Goal: Task Accomplishment & Management: Use online tool/utility

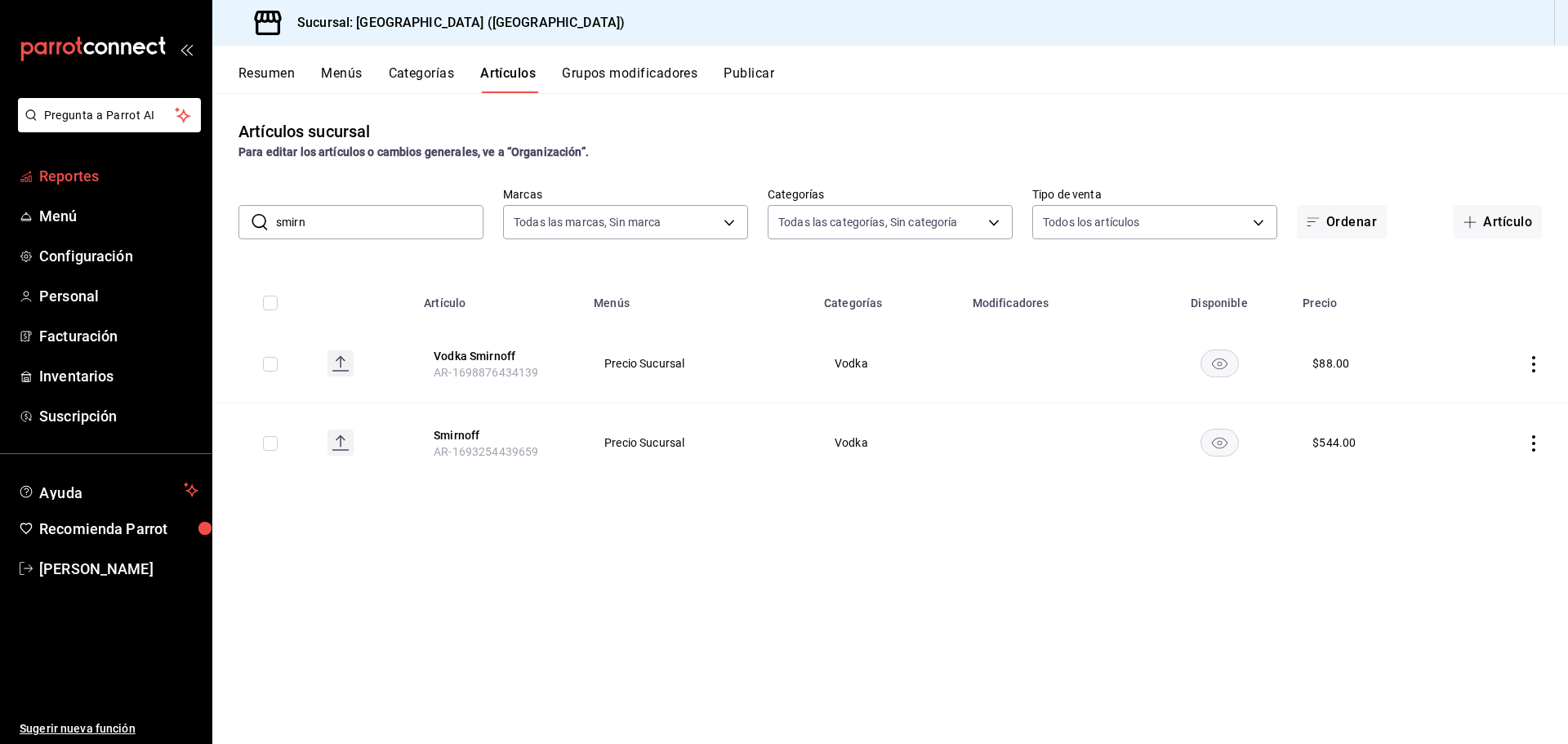
click at [67, 183] on span "Reportes" at bounding box center [119, 176] width 159 height 22
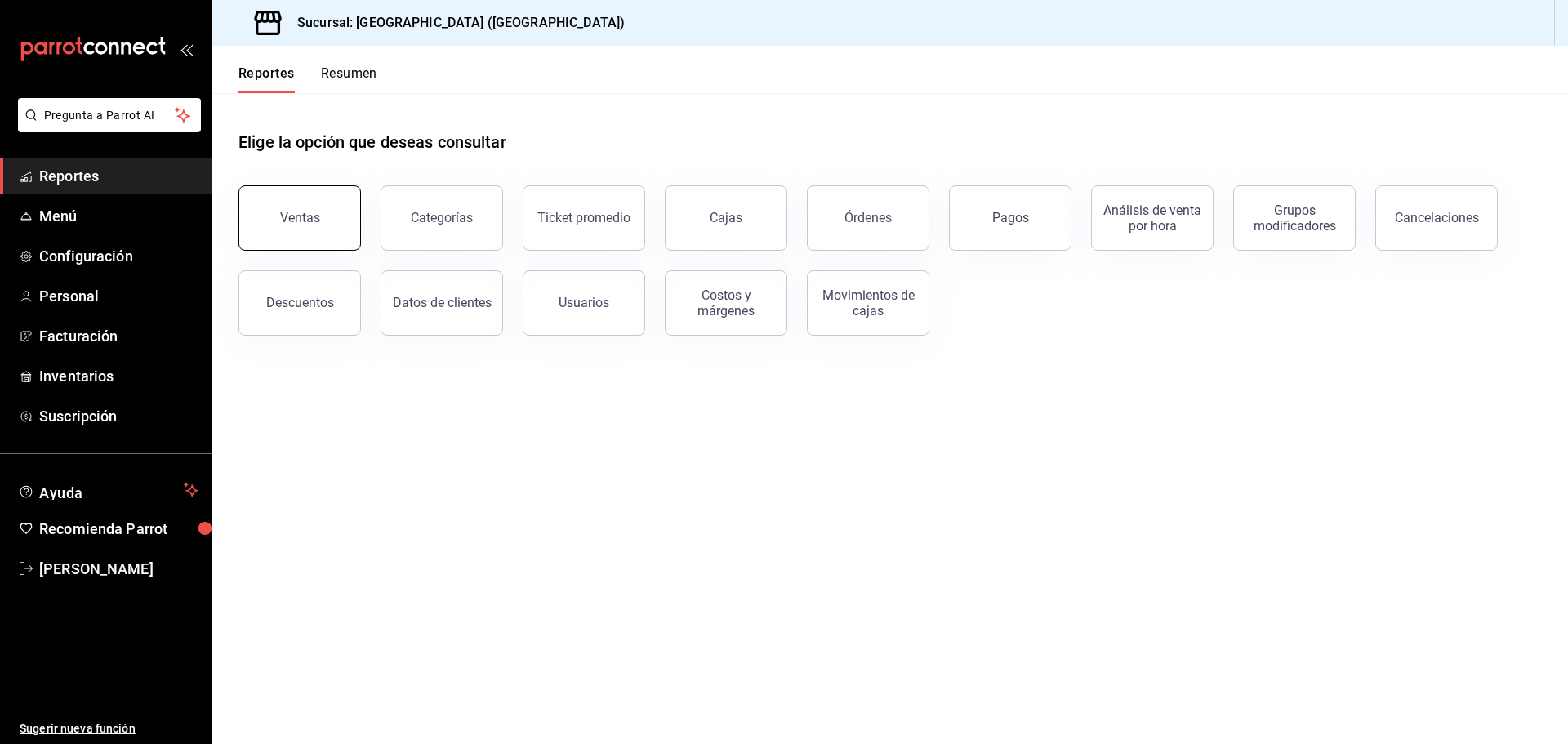
click at [299, 216] on div "Ventas" at bounding box center [299, 217] width 40 height 16
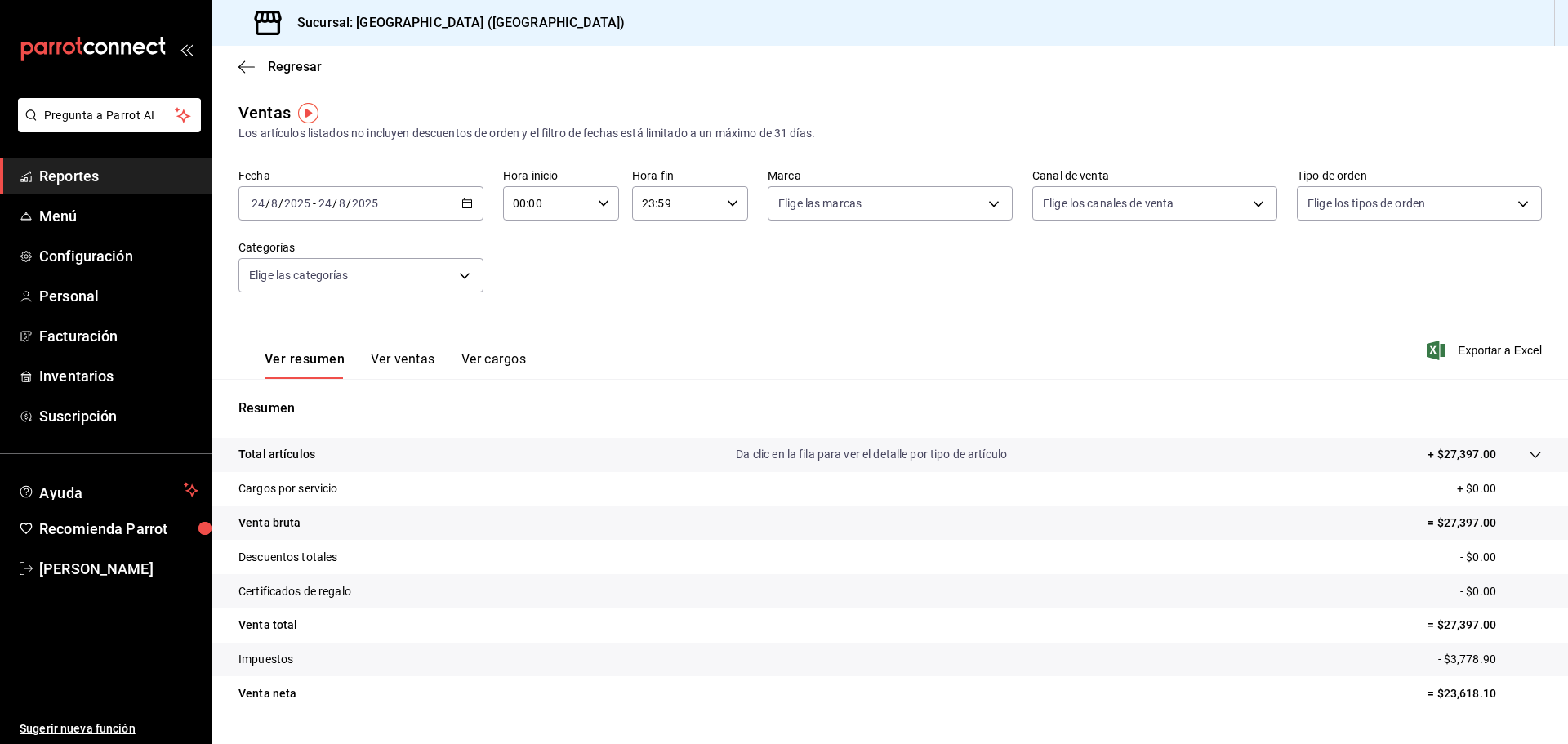
click at [461, 203] on icon "button" at bounding box center [467, 203] width 11 height 11
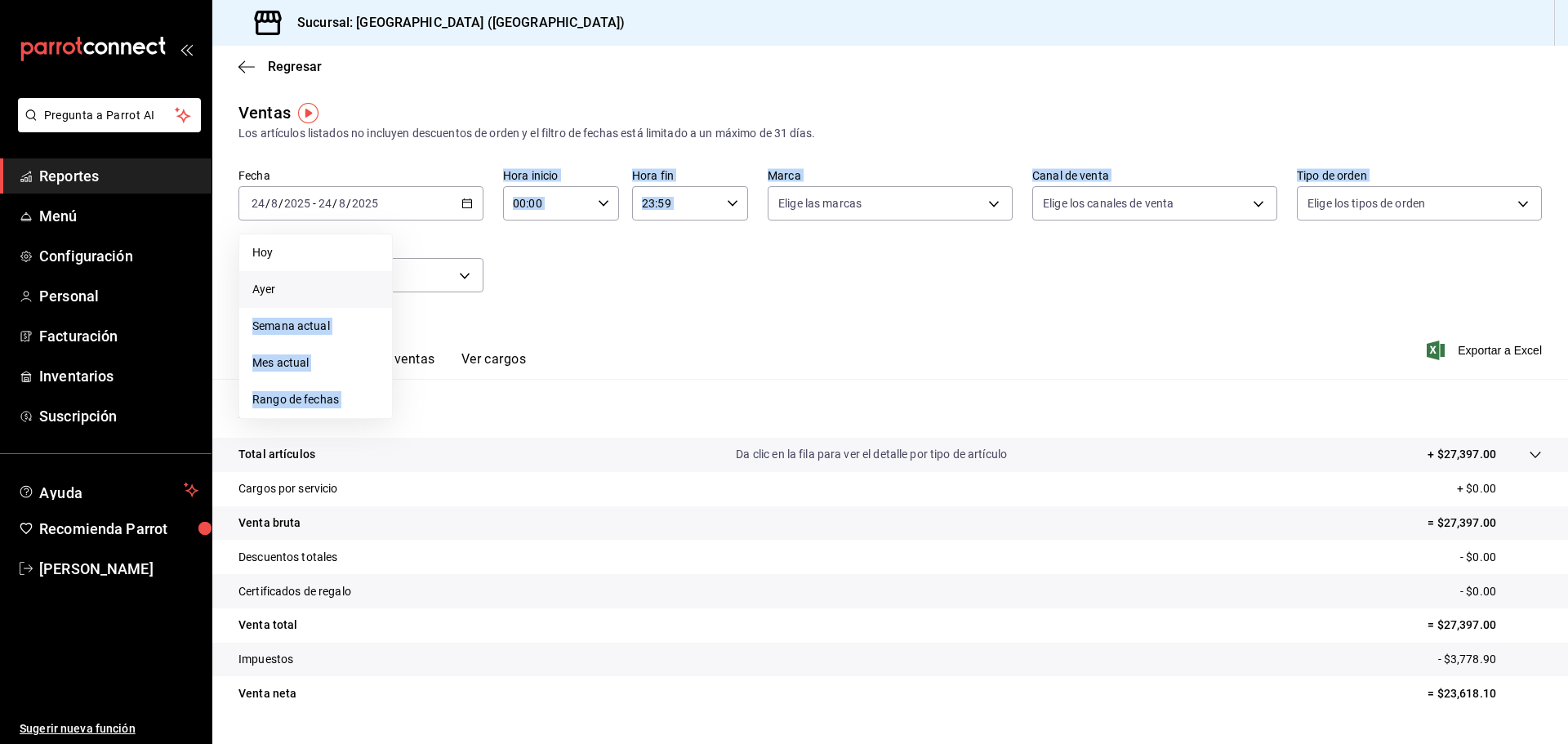
drag, startPoint x: 290, startPoint y: 282, endPoint x: 353, endPoint y: 289, distance: 63.4
click at [518, 355] on div "Ventas Los artículos listados no incluyen descuentos de orden y el filtro de fe…" at bounding box center [890, 428] width 1356 height 656
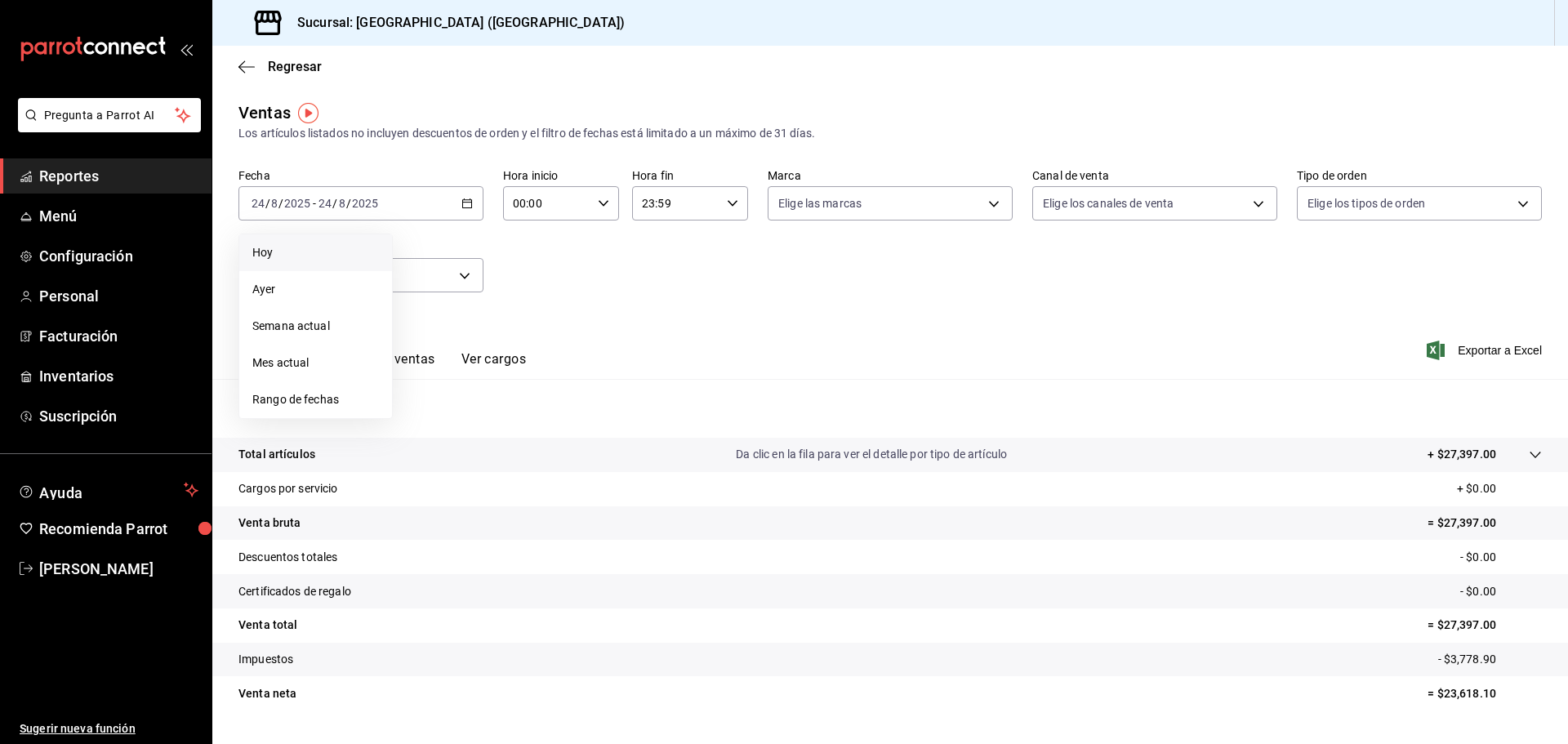
click at [327, 250] on span "Hoy" at bounding box center [316, 252] width 127 height 17
click at [1491, 351] on span "Exportar a Excel" at bounding box center [1486, 350] width 112 height 19
